Goal: Task Accomplishment & Management: Manage account settings

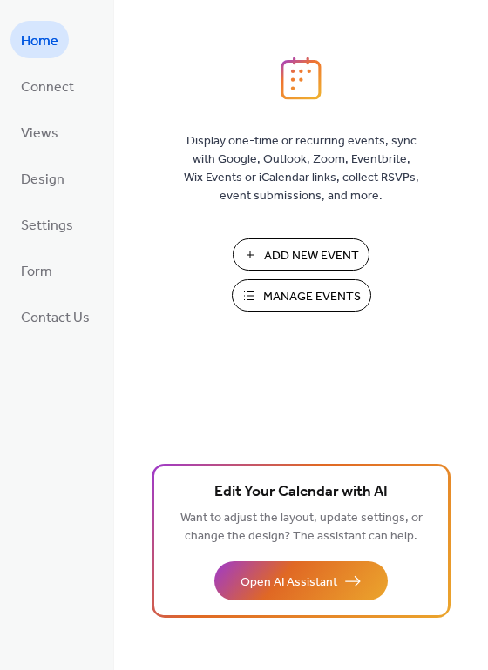
click at [294, 298] on span "Manage Events" at bounding box center [312, 297] width 98 height 18
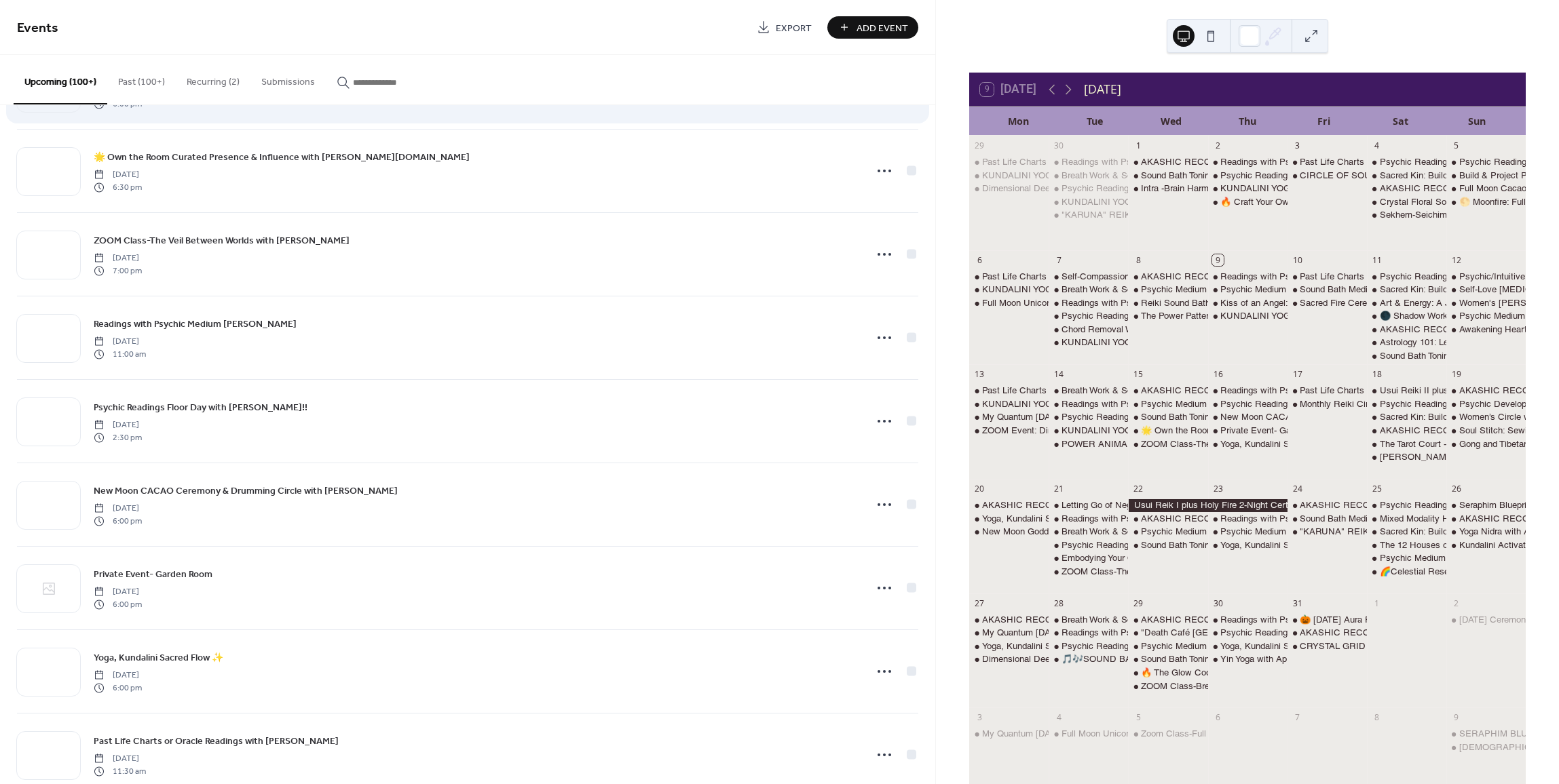
scroll to position [2611, 0]
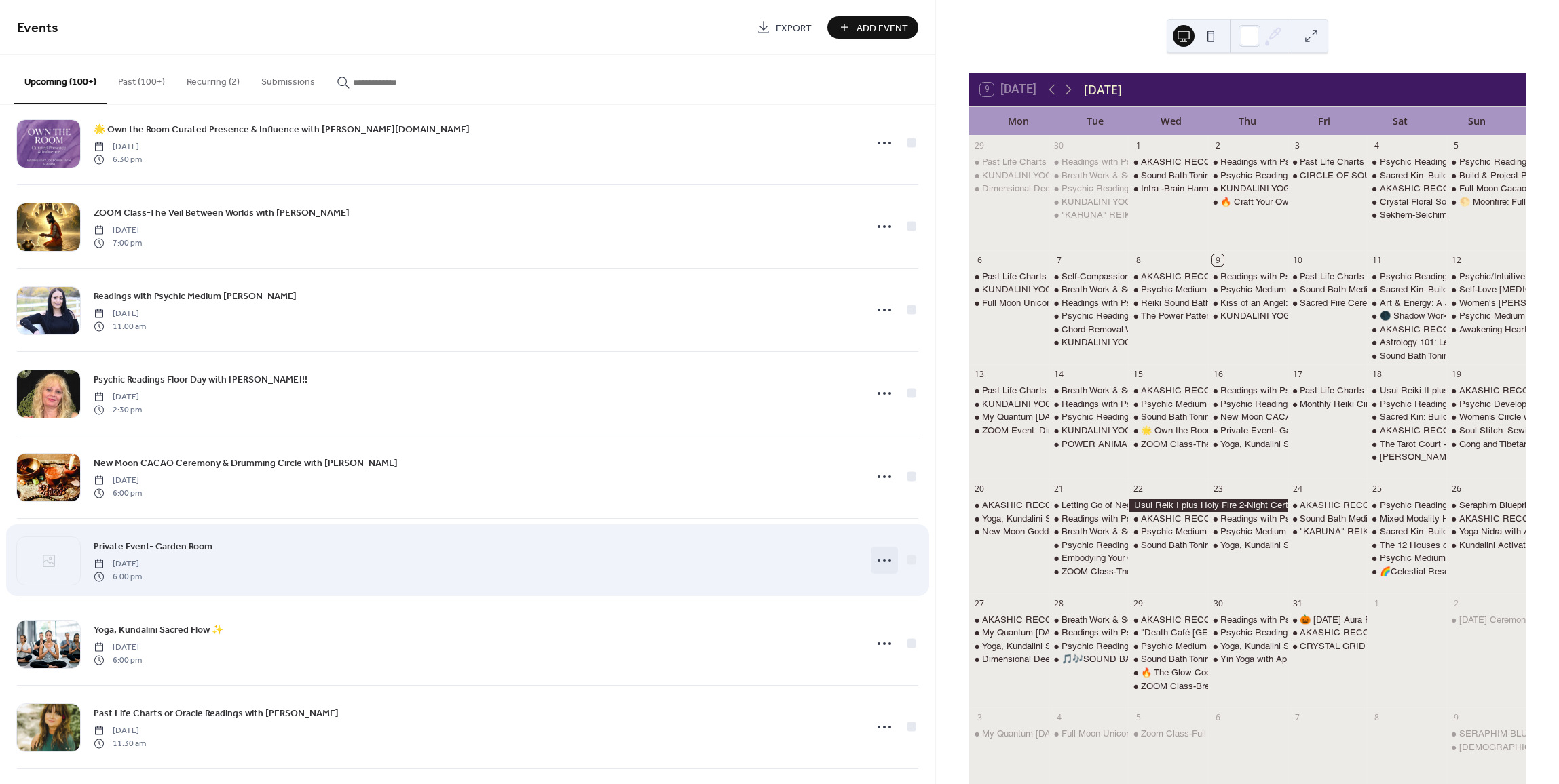
click at [882, 563] on icon at bounding box center [884, 560] width 22 height 22
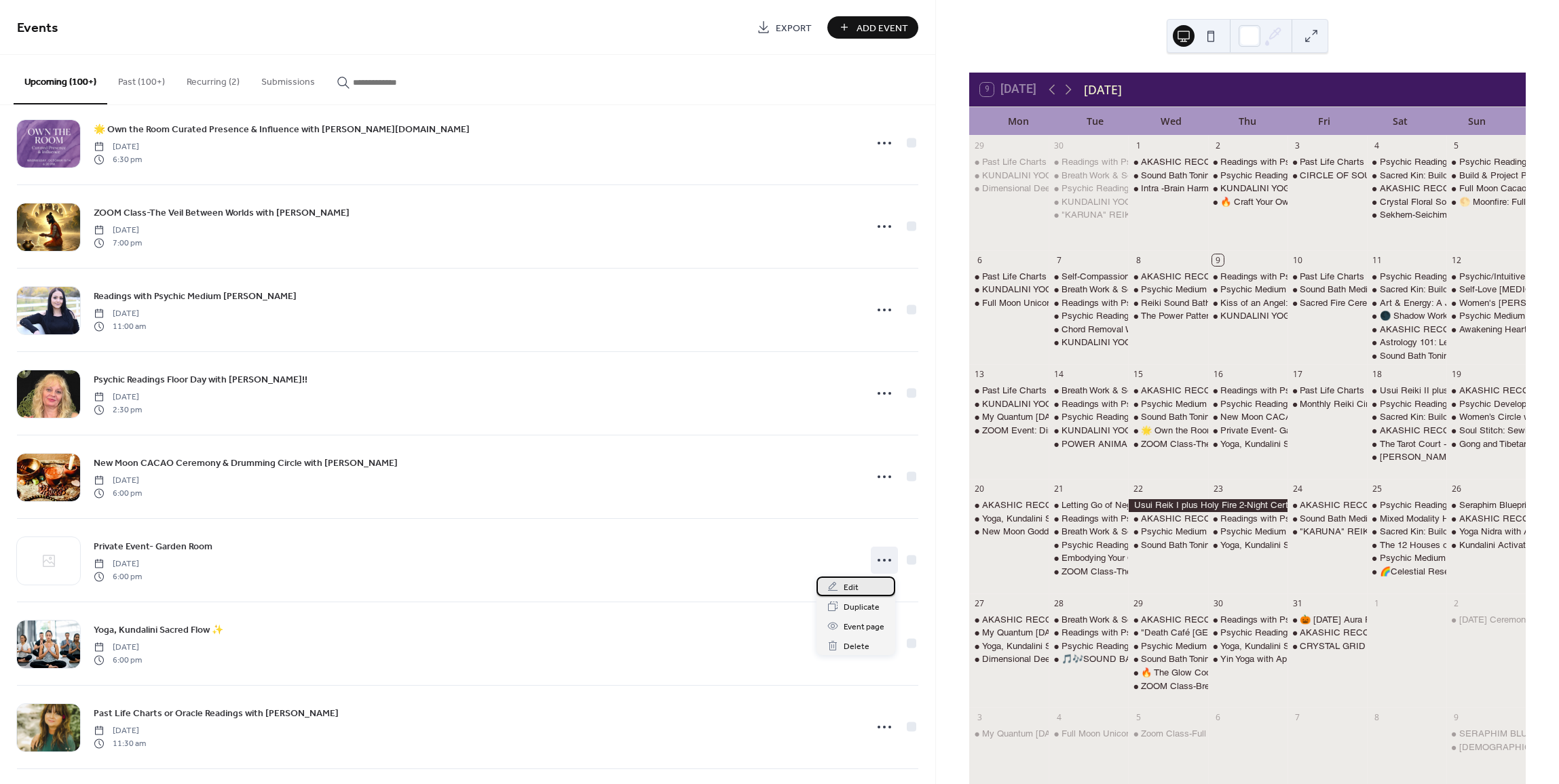
click at [847, 581] on span "Edit" at bounding box center [850, 588] width 15 height 14
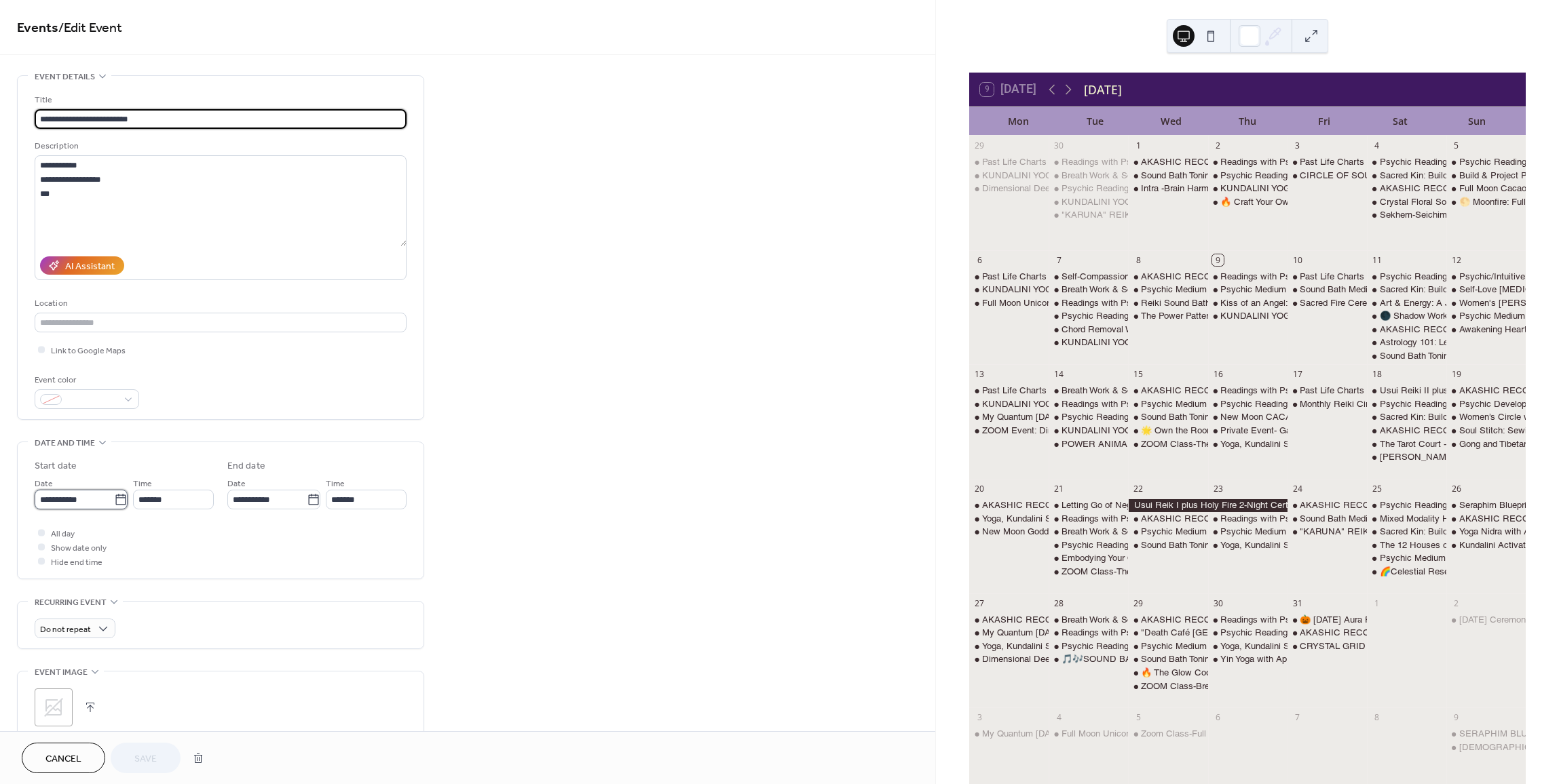
click at [95, 497] on input "**********" at bounding box center [74, 500] width 80 height 19
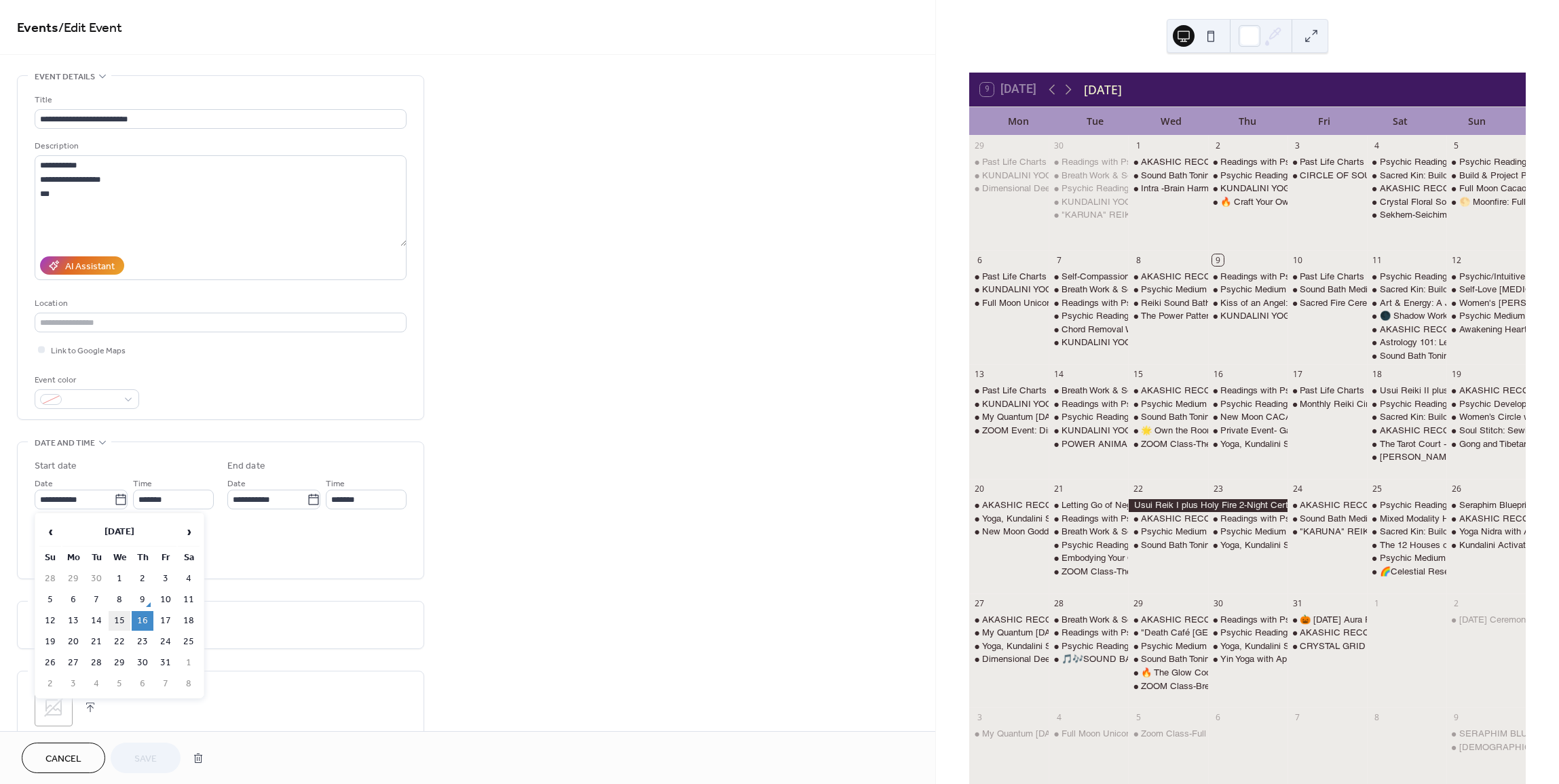
click at [114, 615] on td "15" at bounding box center [119, 620] width 22 height 19
type input "**********"
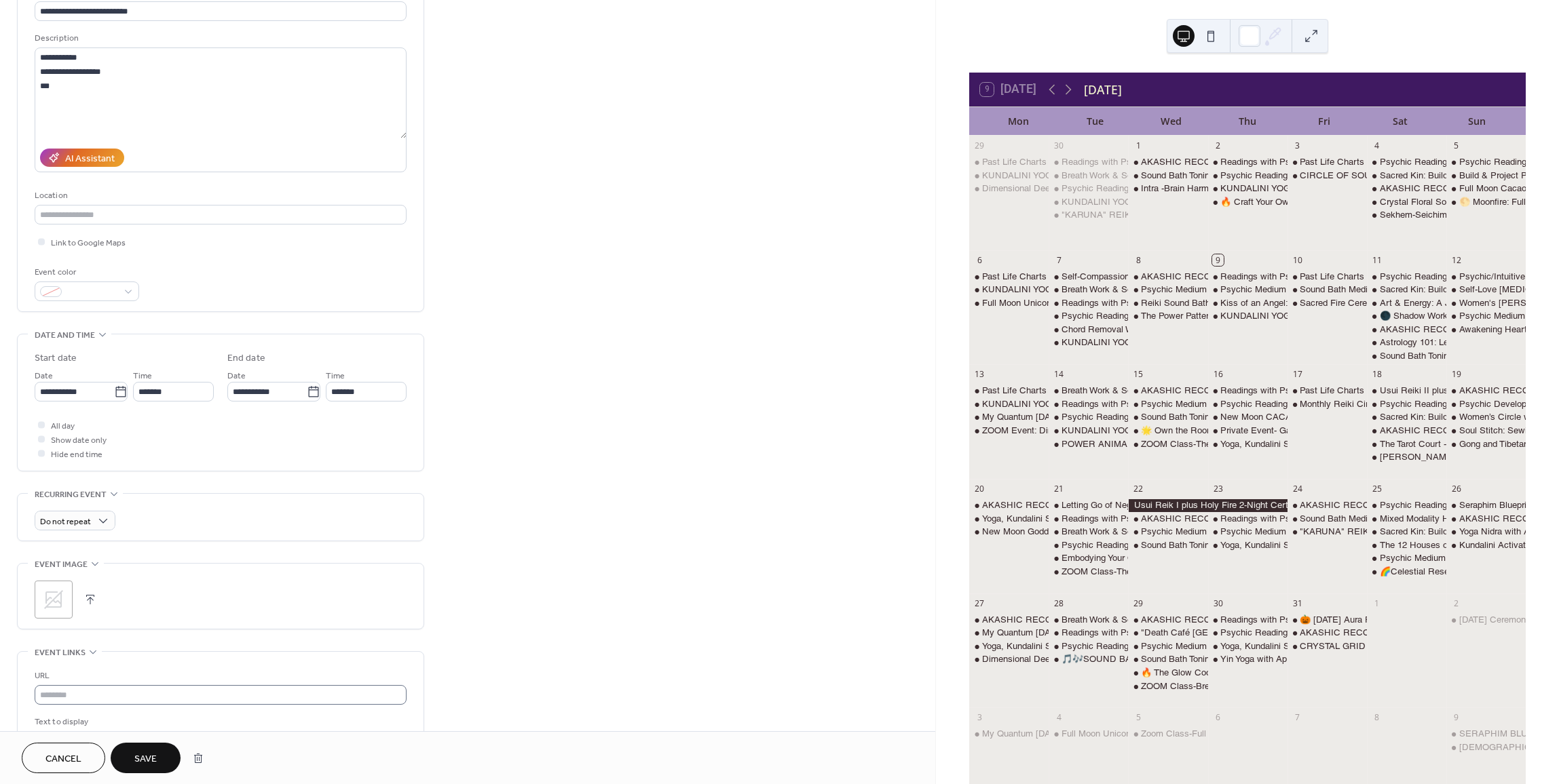
scroll to position [136, 0]
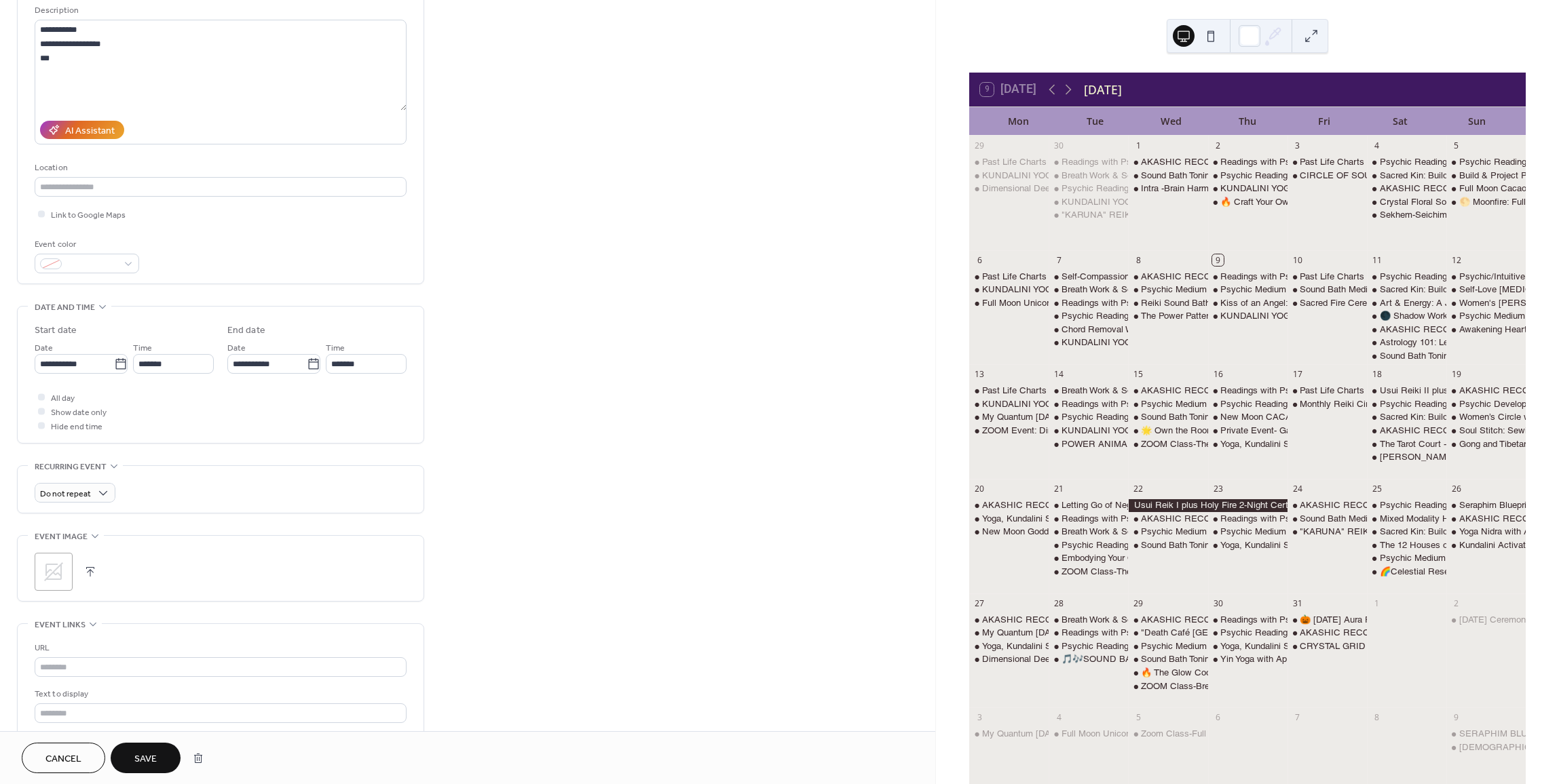
click at [155, 759] on span "Save" at bounding box center [145, 760] width 23 height 14
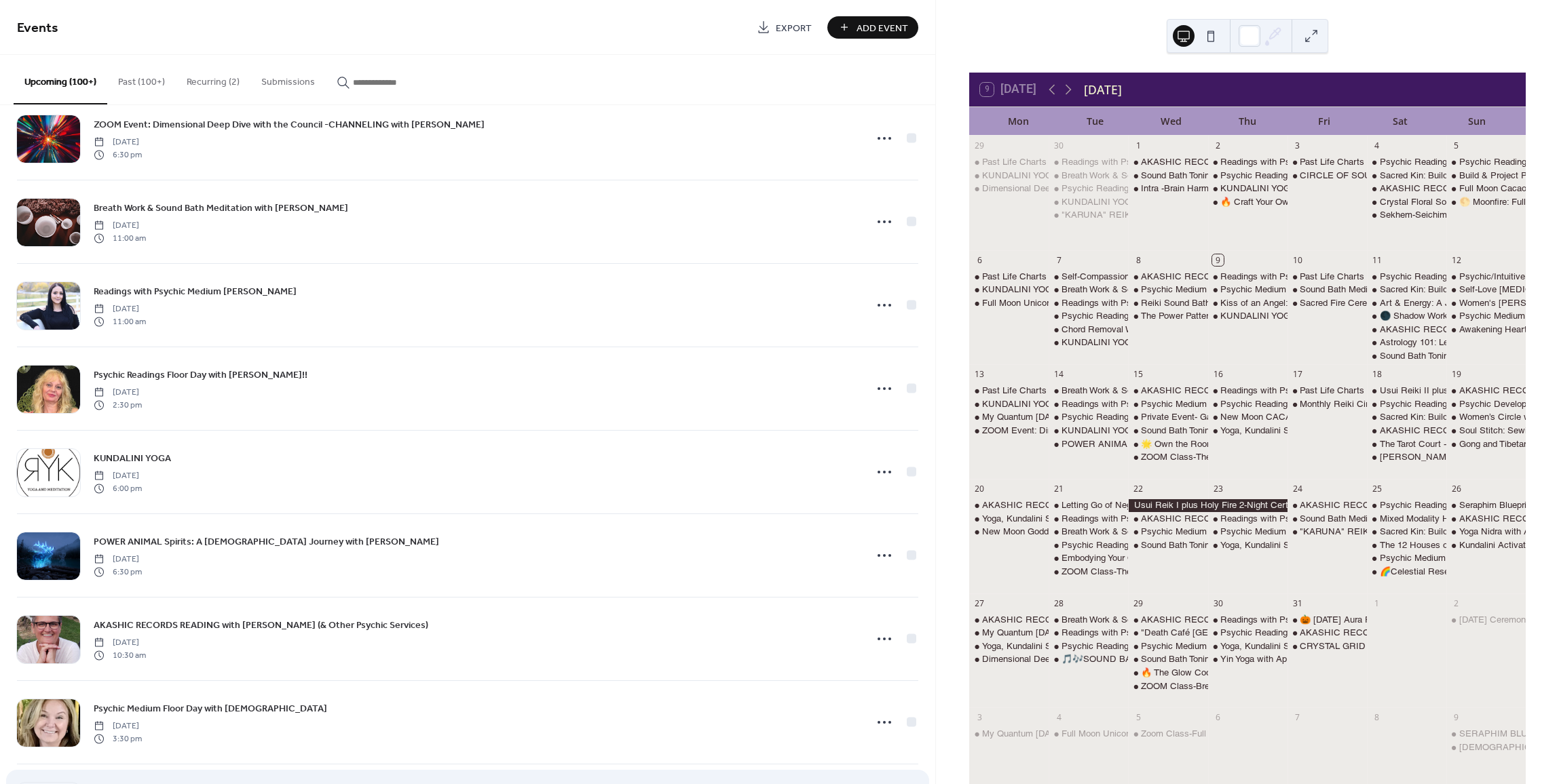
scroll to position [2136, 0]
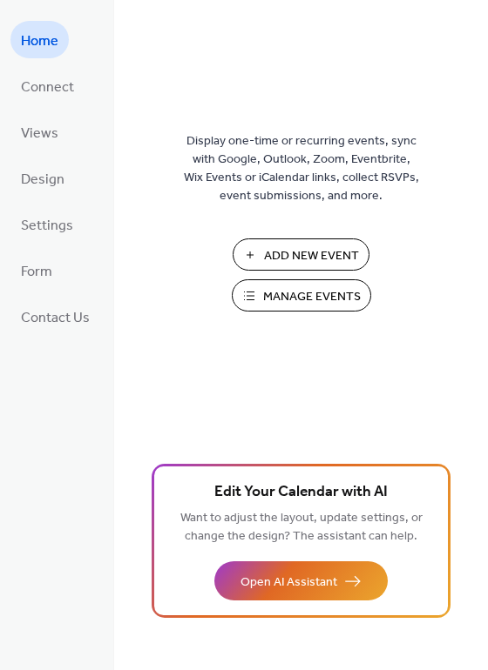
click at [285, 305] on span "Manage Events" at bounding box center [312, 297] width 98 height 18
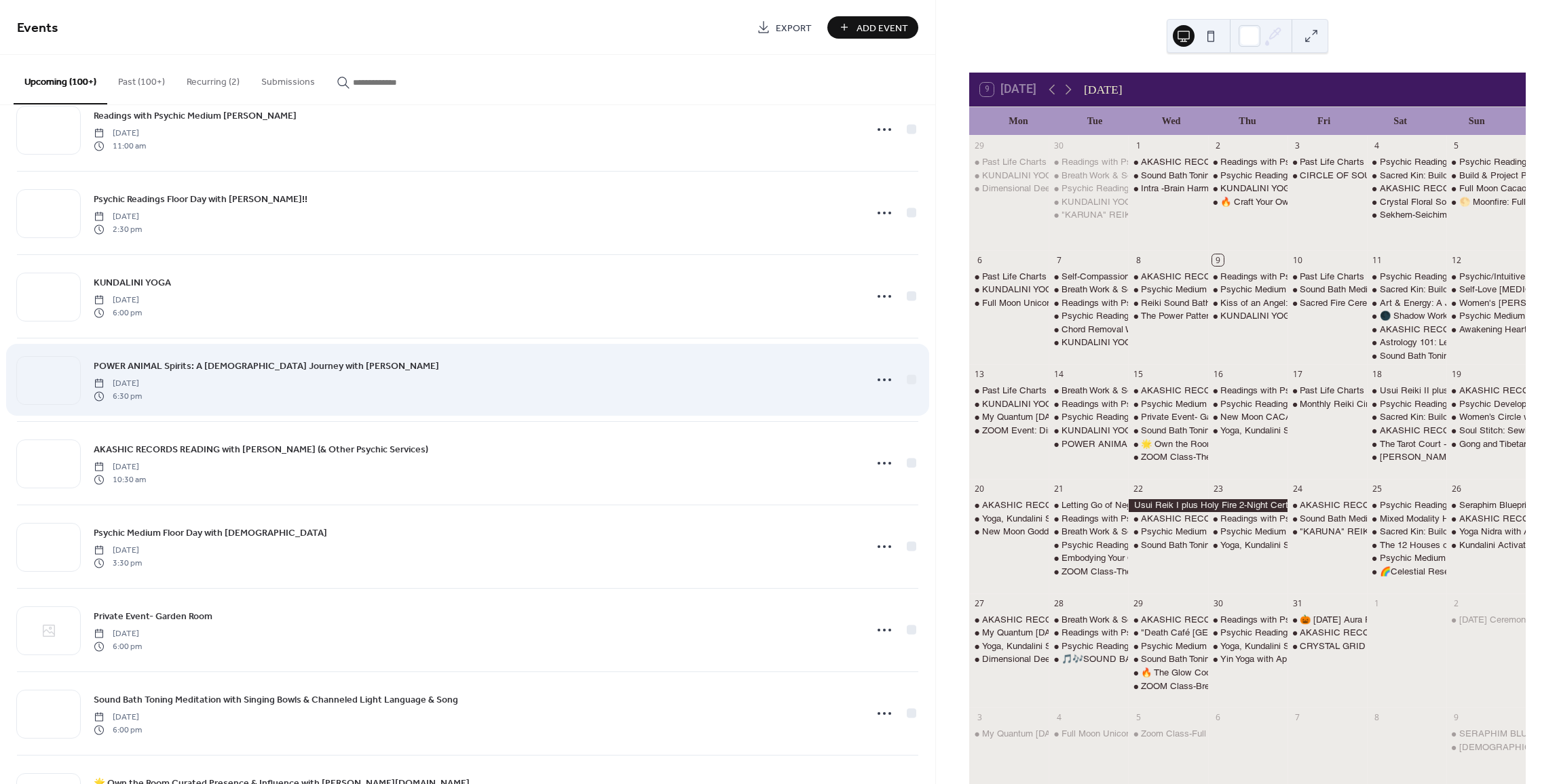
scroll to position [2204, 0]
